Goal: Task Accomplishment & Management: Use online tool/utility

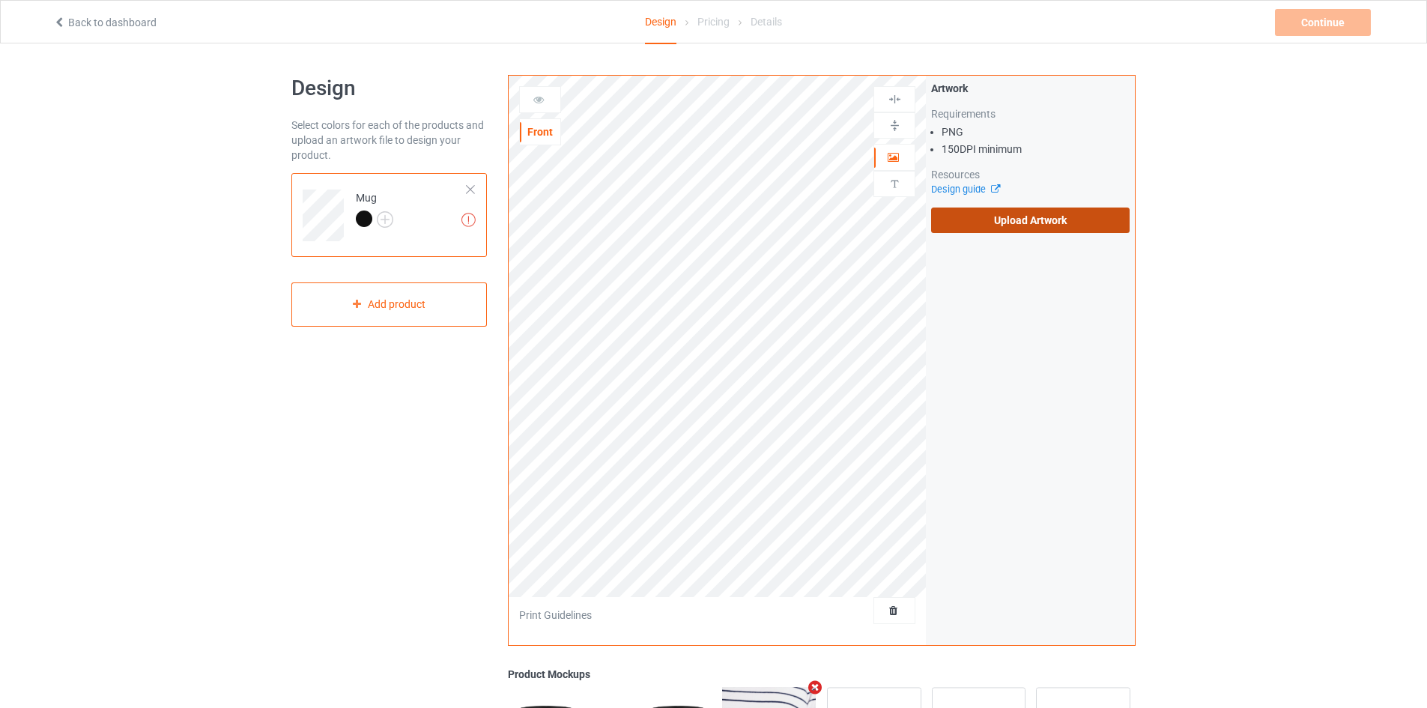
click at [948, 220] on label "Upload Artwork" at bounding box center [1030, 220] width 199 height 25
click at [0, 0] on input "Upload Artwork" at bounding box center [0, 0] width 0 height 0
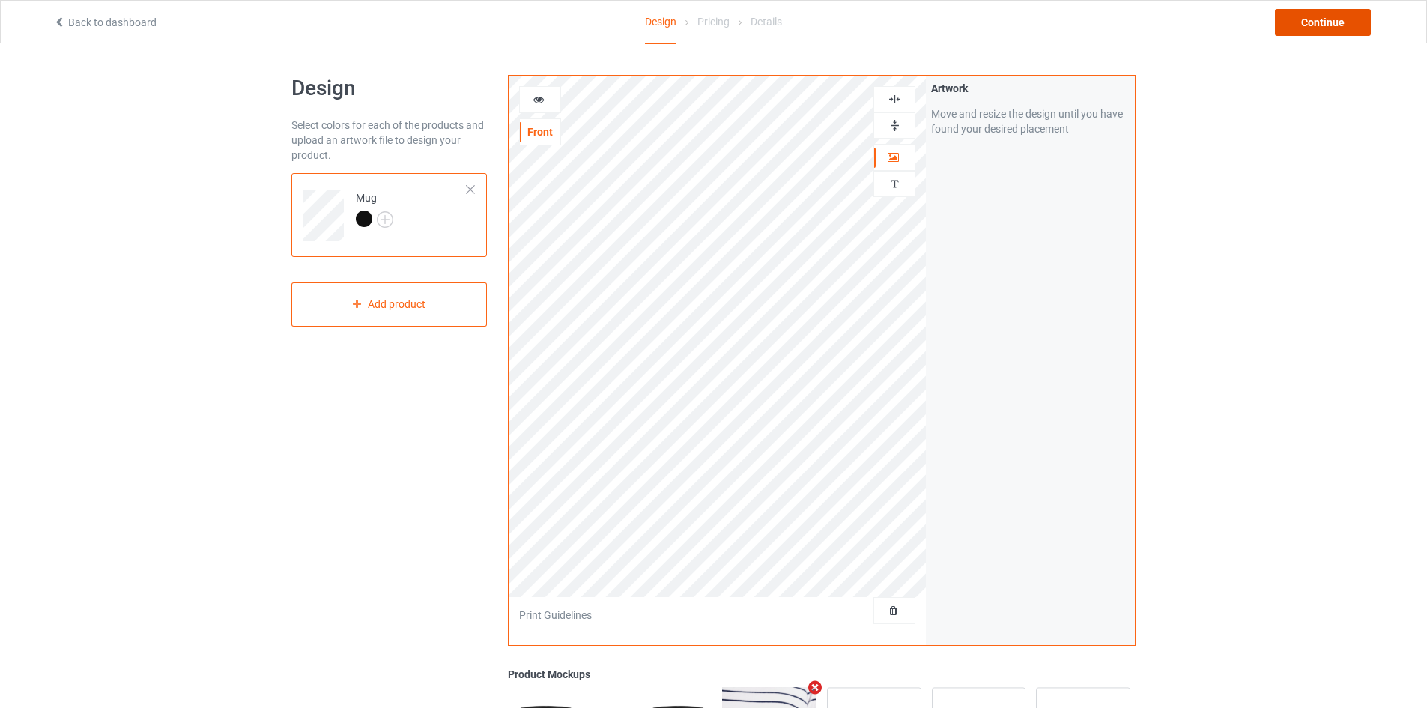
click at [1291, 24] on div "Continue" at bounding box center [1323, 22] width 96 height 27
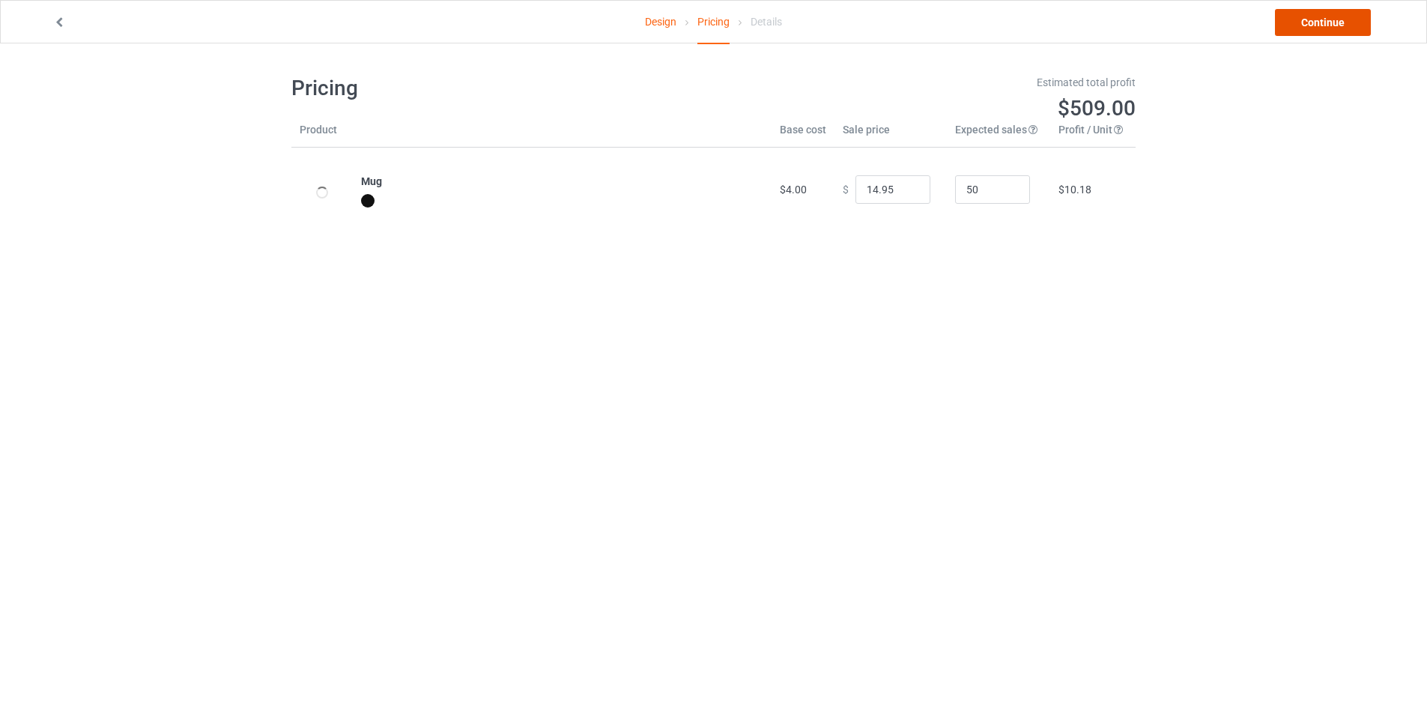
click at [1316, 20] on link "Continue" at bounding box center [1323, 22] width 96 height 27
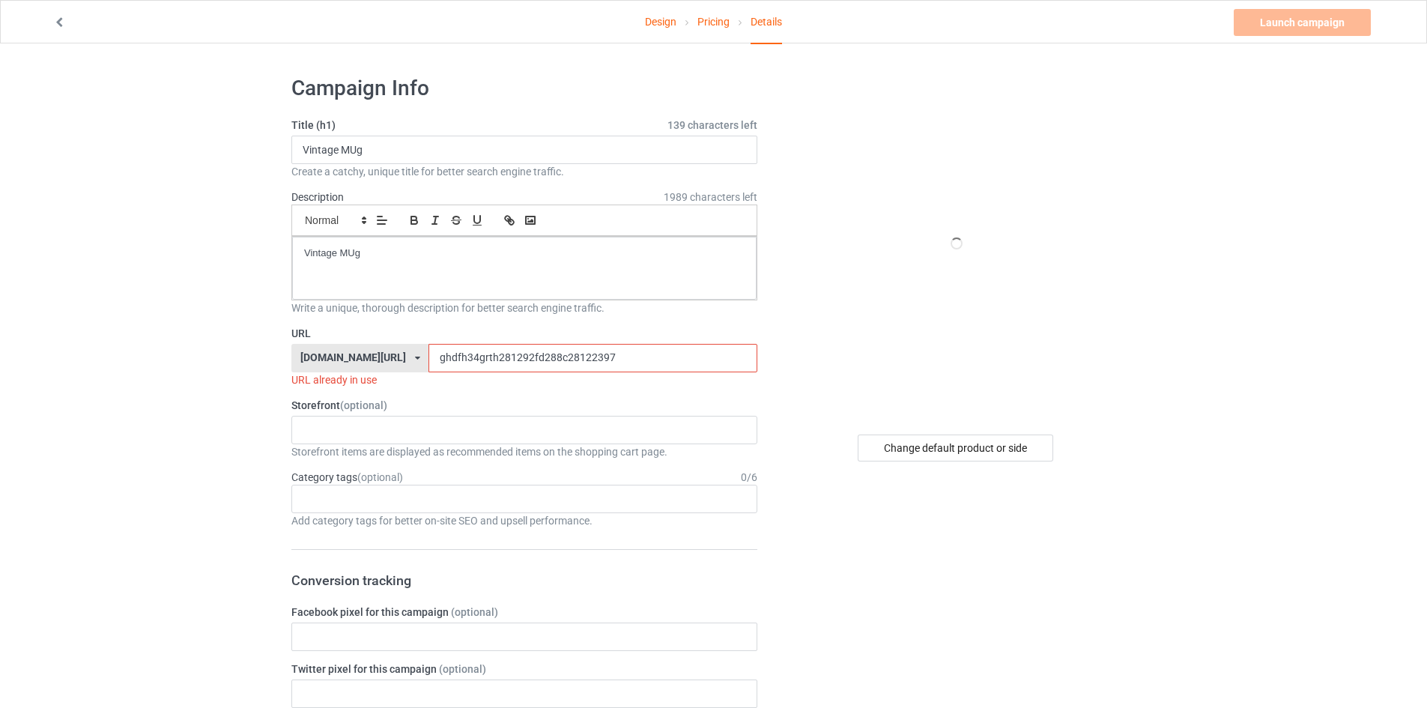
click at [455, 354] on input "ghdfh34grth281292fd288c28122397" at bounding box center [593, 358] width 328 height 28
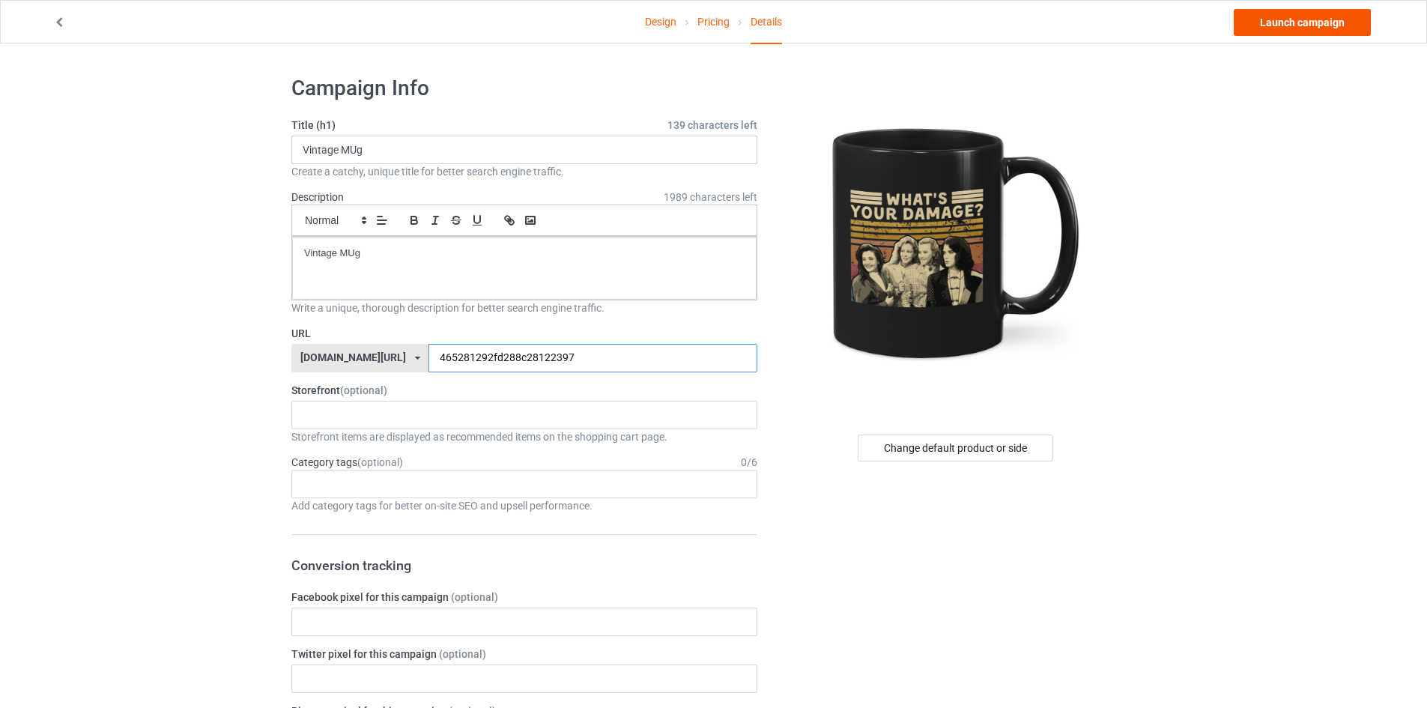
type input "465281292fd288c28122397"
click at [1314, 15] on link "Launch campaign" at bounding box center [1302, 22] width 137 height 27
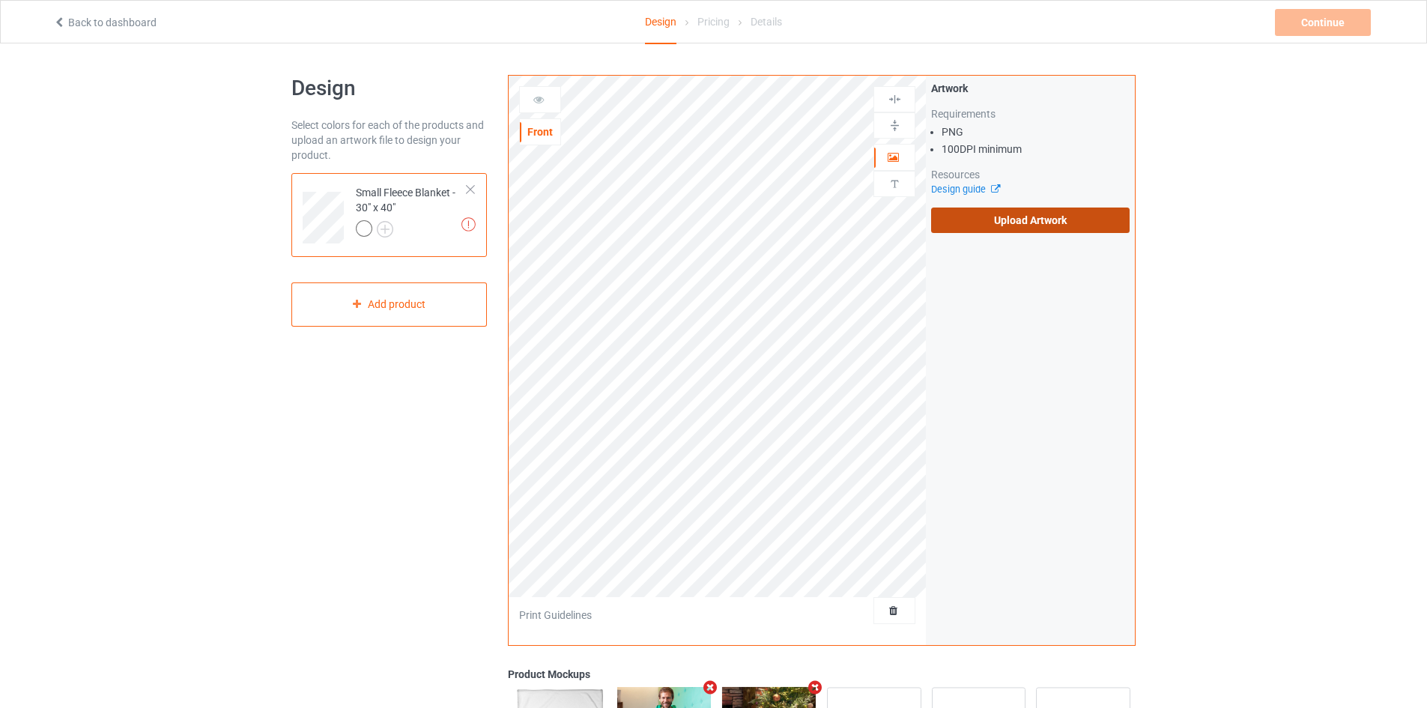
click at [1025, 221] on label "Upload Artwork" at bounding box center [1030, 220] width 199 height 25
click at [0, 0] on input "Upload Artwork" at bounding box center [0, 0] width 0 height 0
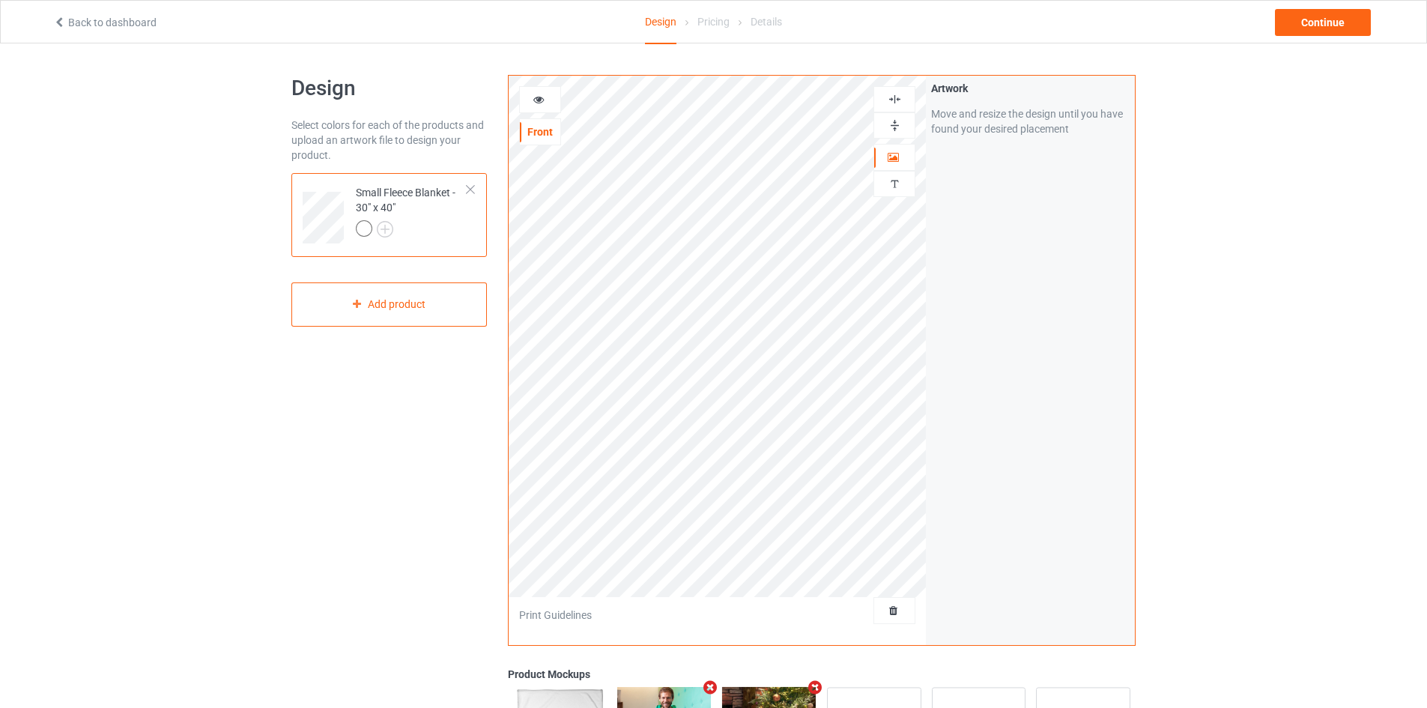
click at [896, 121] on img at bounding box center [895, 125] width 14 height 14
click at [892, 97] on img at bounding box center [895, 99] width 14 height 14
click at [1319, 18] on div "Continue" at bounding box center [1323, 22] width 96 height 27
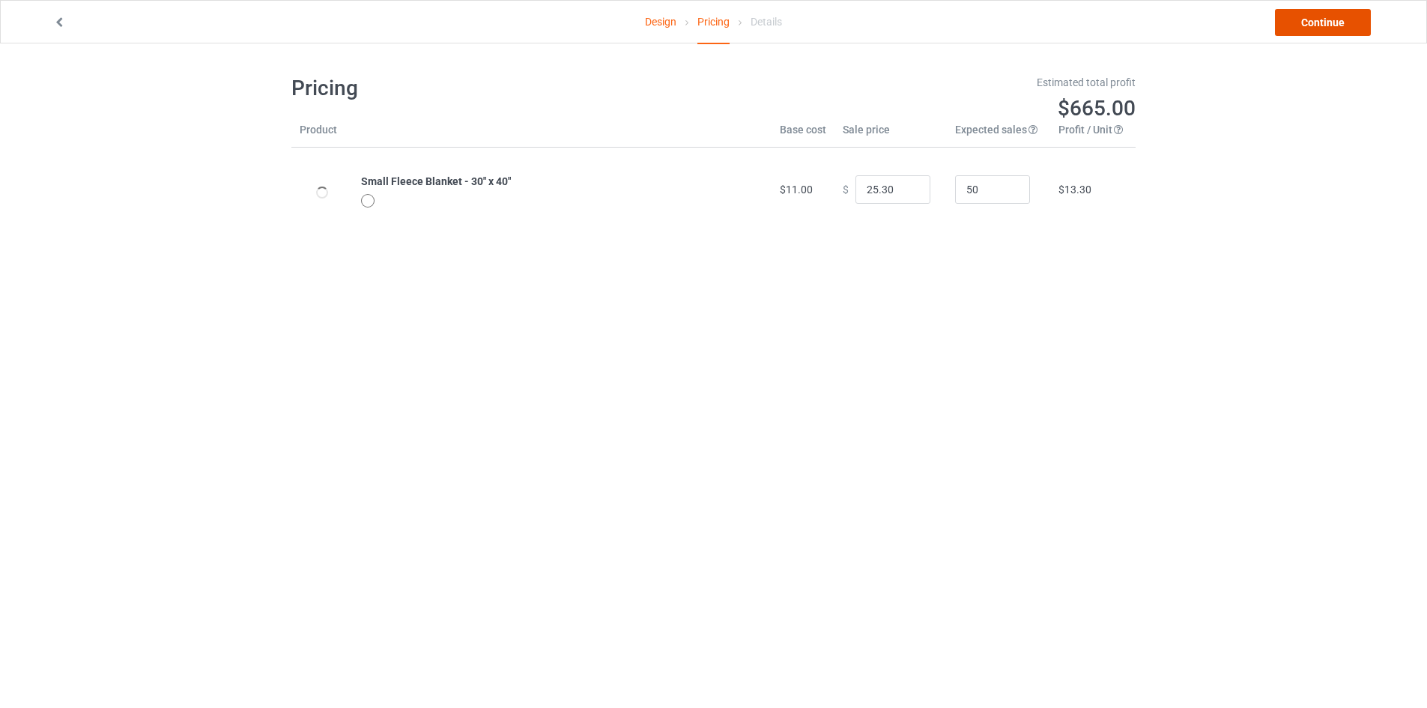
click at [1316, 20] on link "Continue" at bounding box center [1323, 22] width 96 height 27
